Goal: Task Accomplishment & Management: Manage account settings

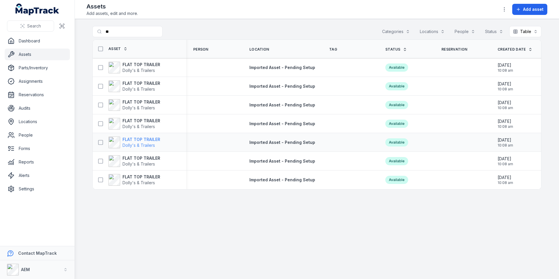
click at [141, 140] on strong "FLAT TOP TRAILER" at bounding box center [142, 140] width 38 height 6
click at [123, 162] on span "Dolly's & Trailers" at bounding box center [139, 163] width 32 height 5
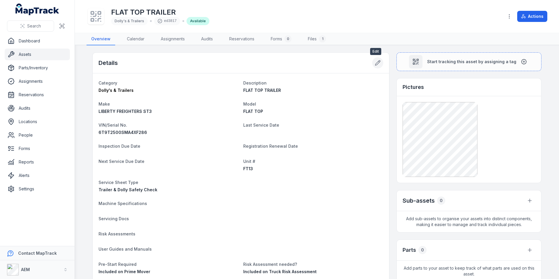
click at [379, 62] on icon at bounding box center [379, 61] width 1 height 1
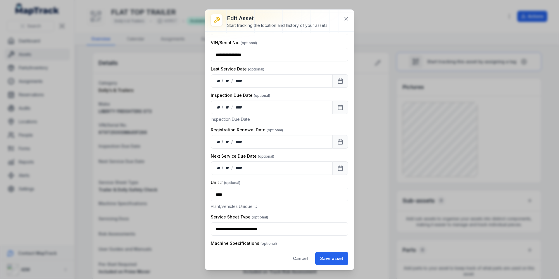
scroll to position [117, 0]
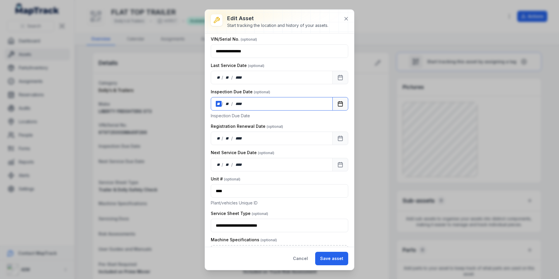
click at [219, 105] on div "**" at bounding box center [219, 104] width 6 height 6
click at [333, 260] on button "Save asset" at bounding box center [331, 258] width 33 height 13
